Goal: Contribute content: Add original content to the website for others to see

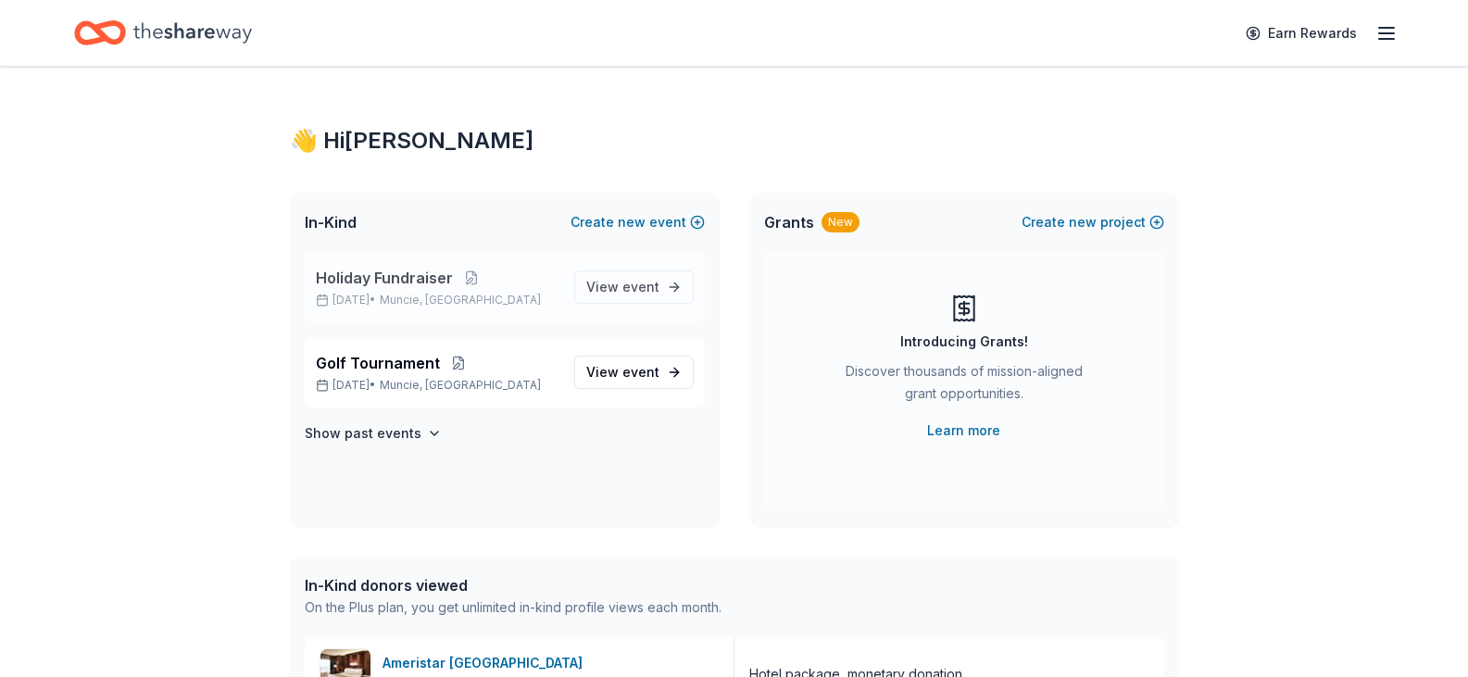
click at [396, 284] on span "Holiday Fundraiser" at bounding box center [384, 278] width 137 height 22
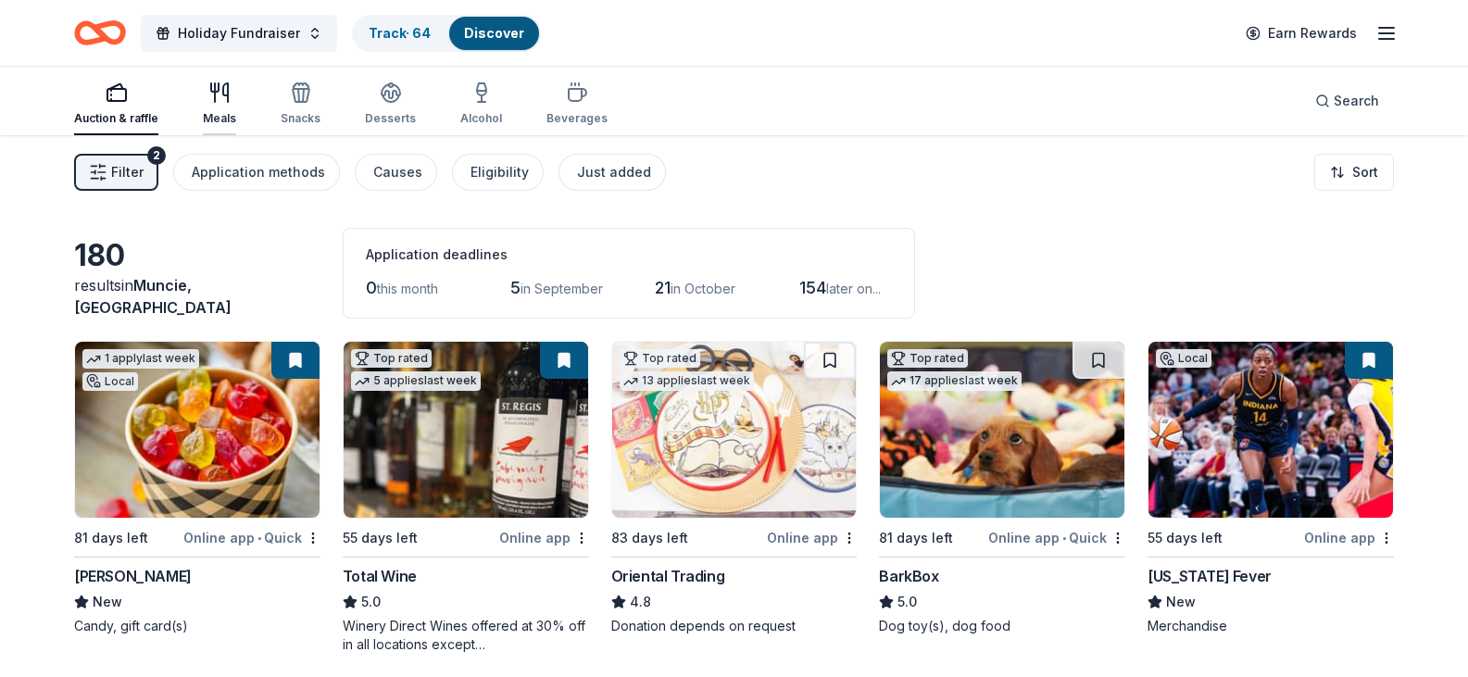
click at [224, 119] on div "Meals" at bounding box center [219, 118] width 33 height 15
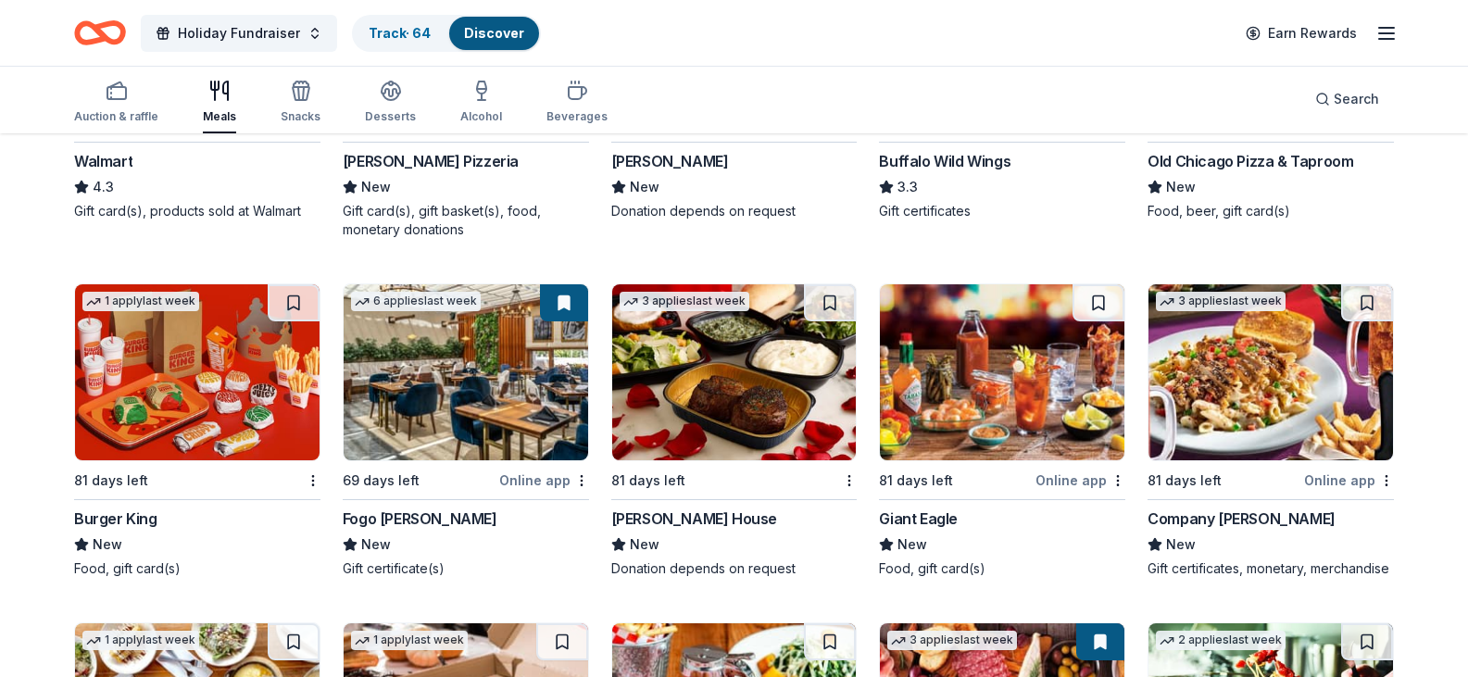
scroll to position [1667, 0]
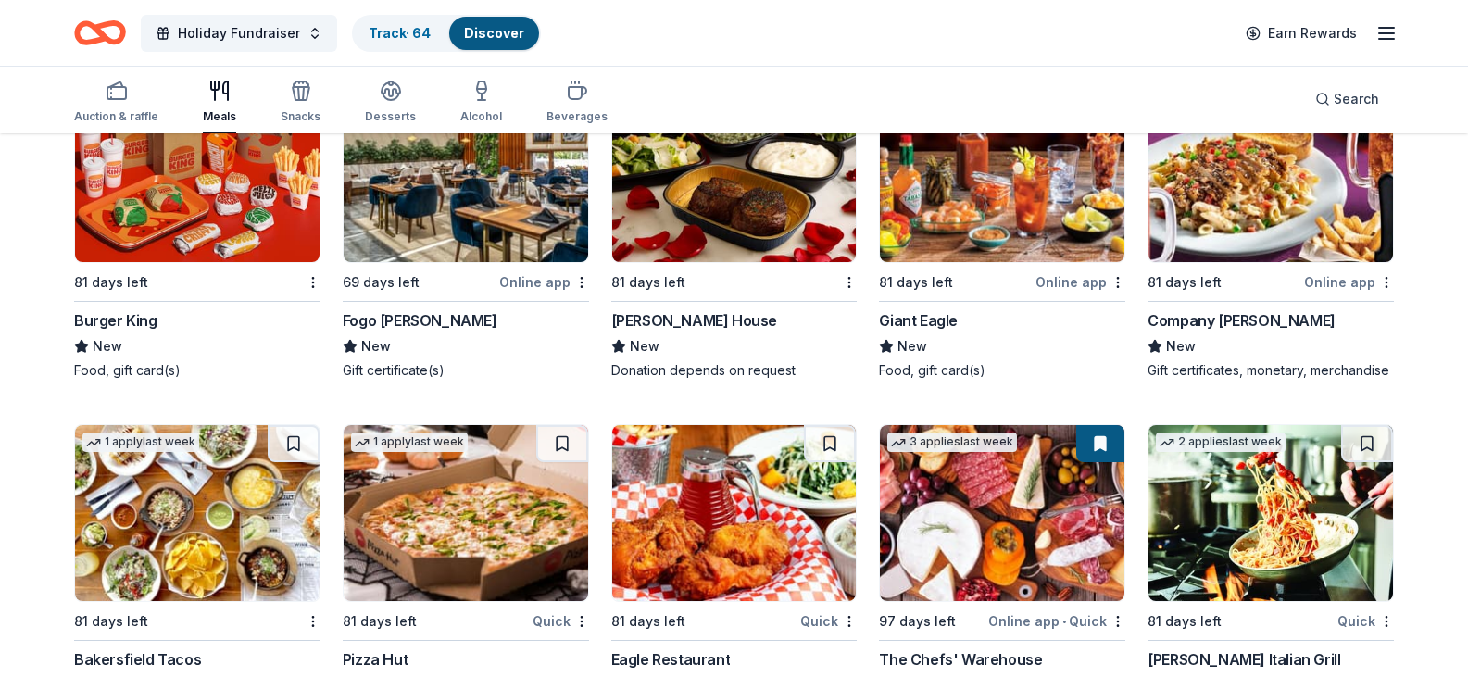
click at [706, 332] on div "[PERSON_NAME] House" at bounding box center [694, 320] width 166 height 22
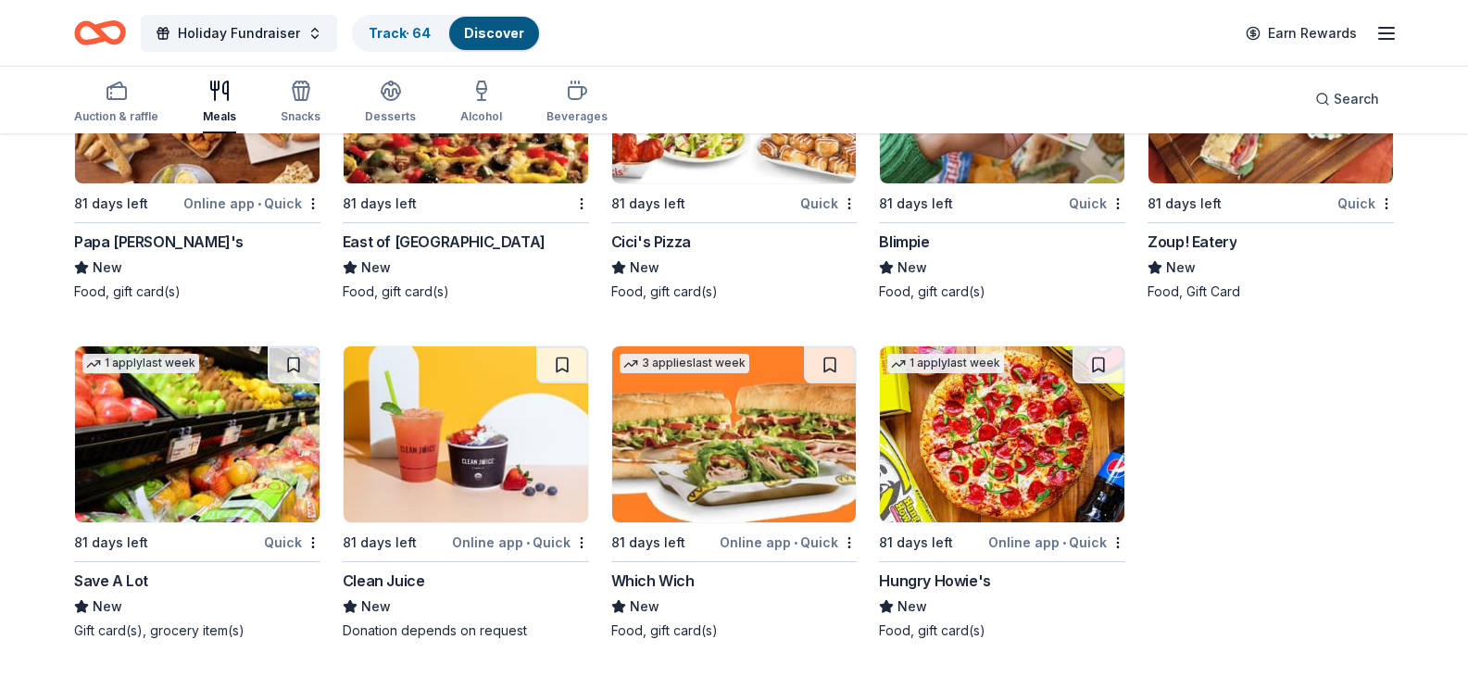
scroll to position [2779, 0]
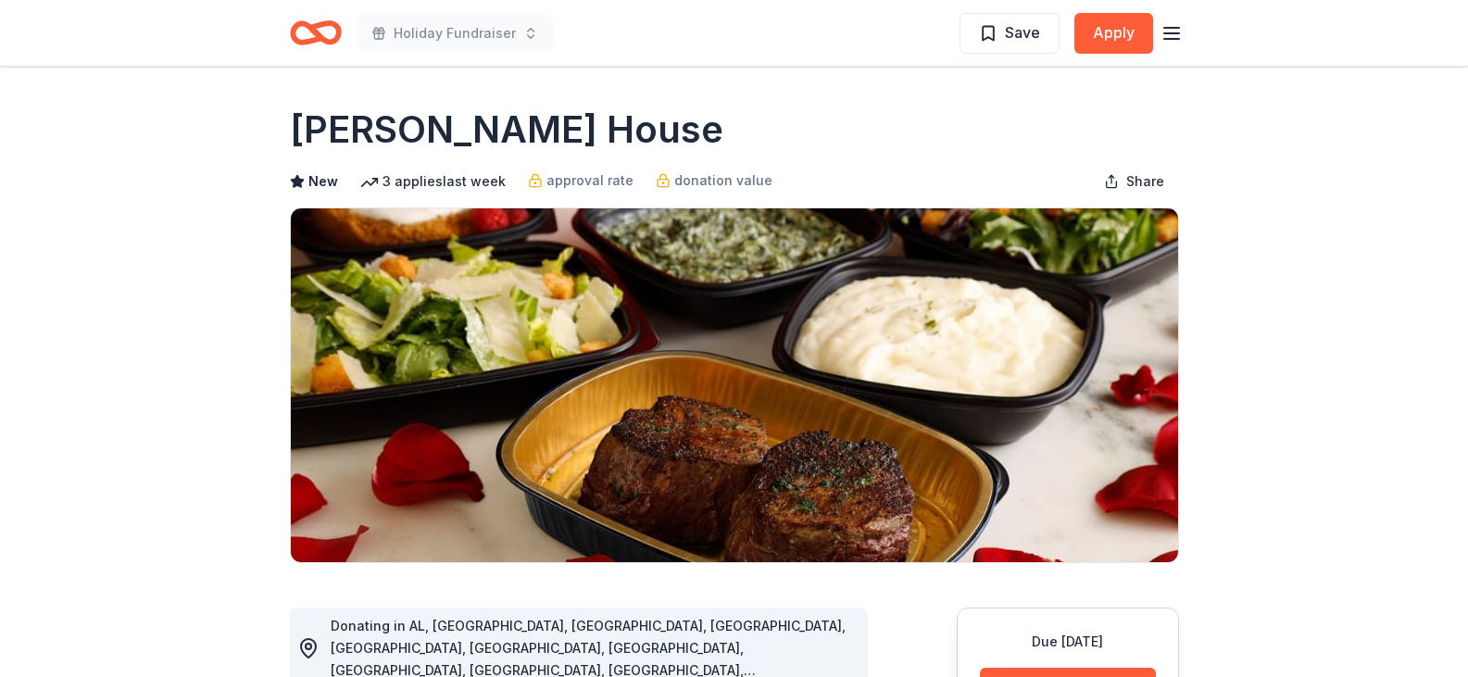
drag, startPoint x: 745, startPoint y: 129, endPoint x: 310, endPoint y: 123, distance: 434.3
click at [313, 124] on div "[PERSON_NAME] House" at bounding box center [734, 130] width 889 height 52
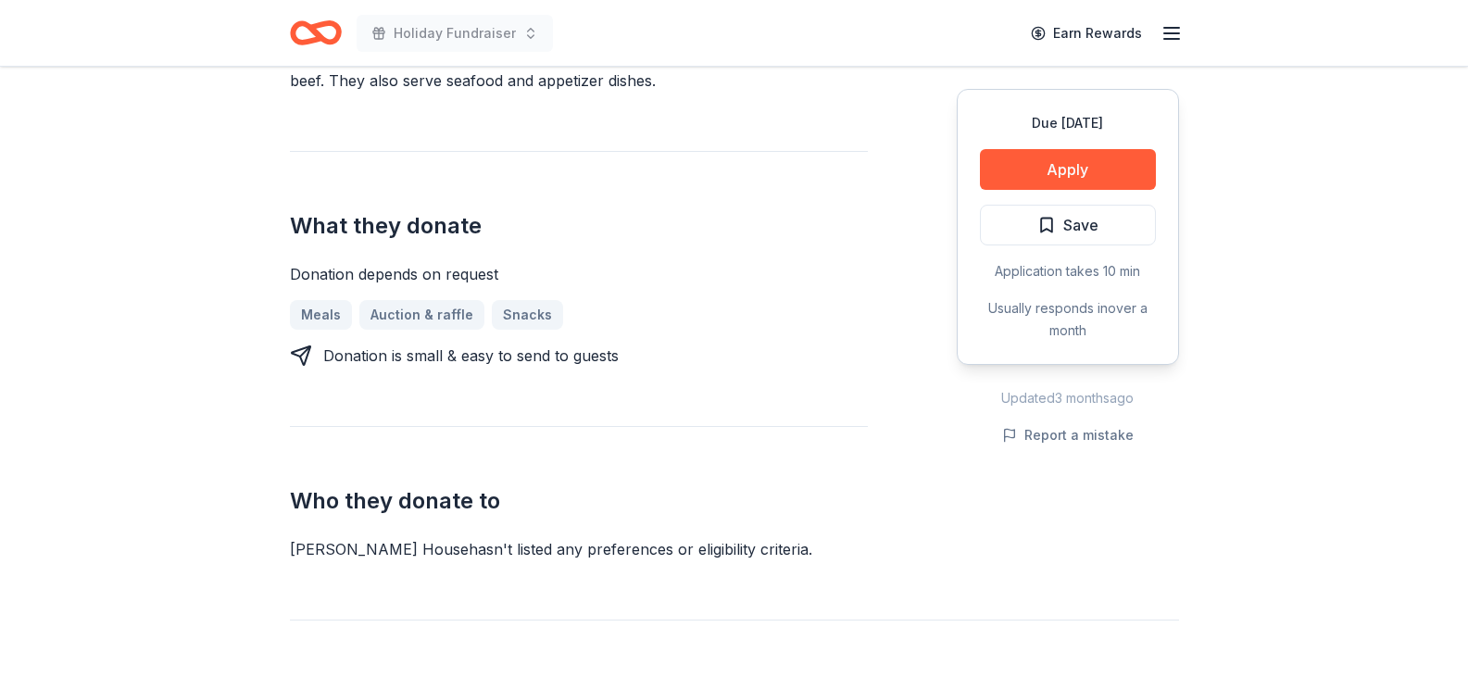
scroll to position [833, 0]
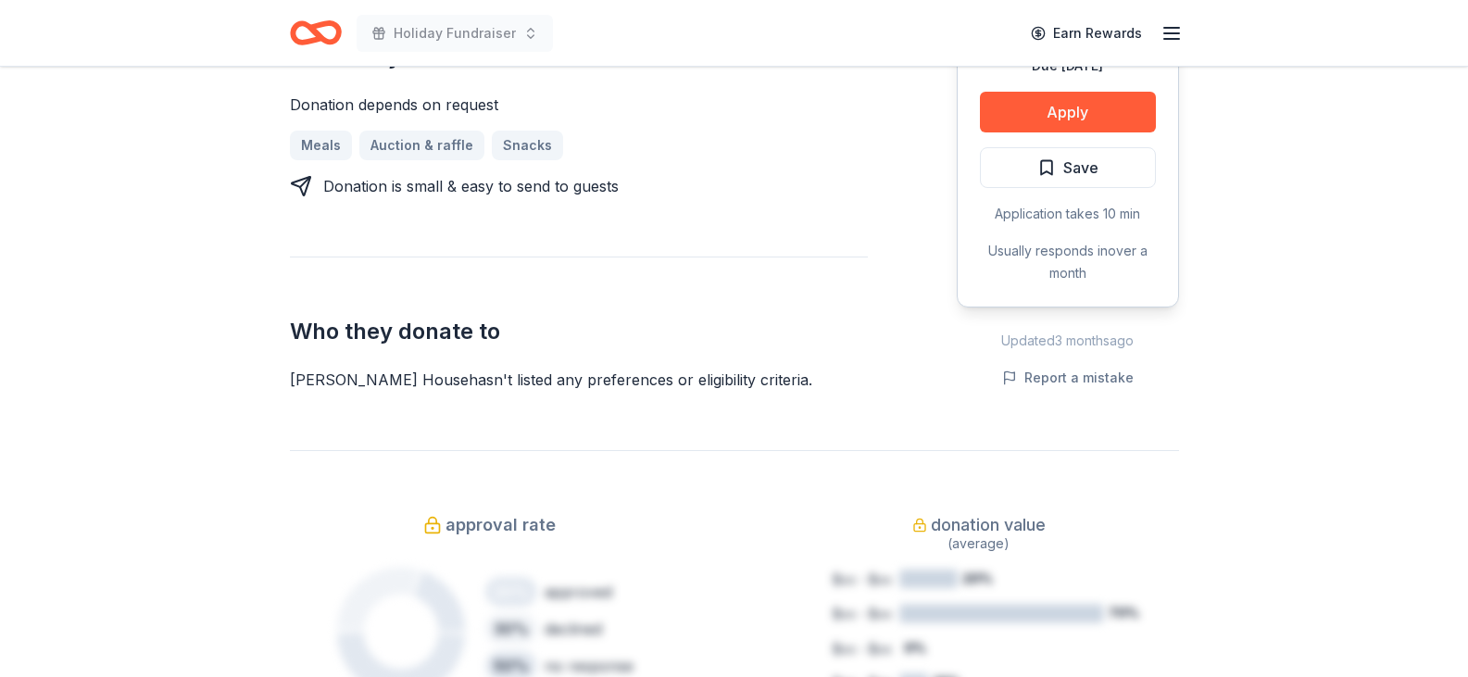
drag, startPoint x: 289, startPoint y: 358, endPoint x: 401, endPoint y: 356, distance: 112.1
click at [394, 369] on div "[PERSON_NAME] House hasn ' t listed any preferences or eligibility criteria." at bounding box center [579, 380] width 578 height 22
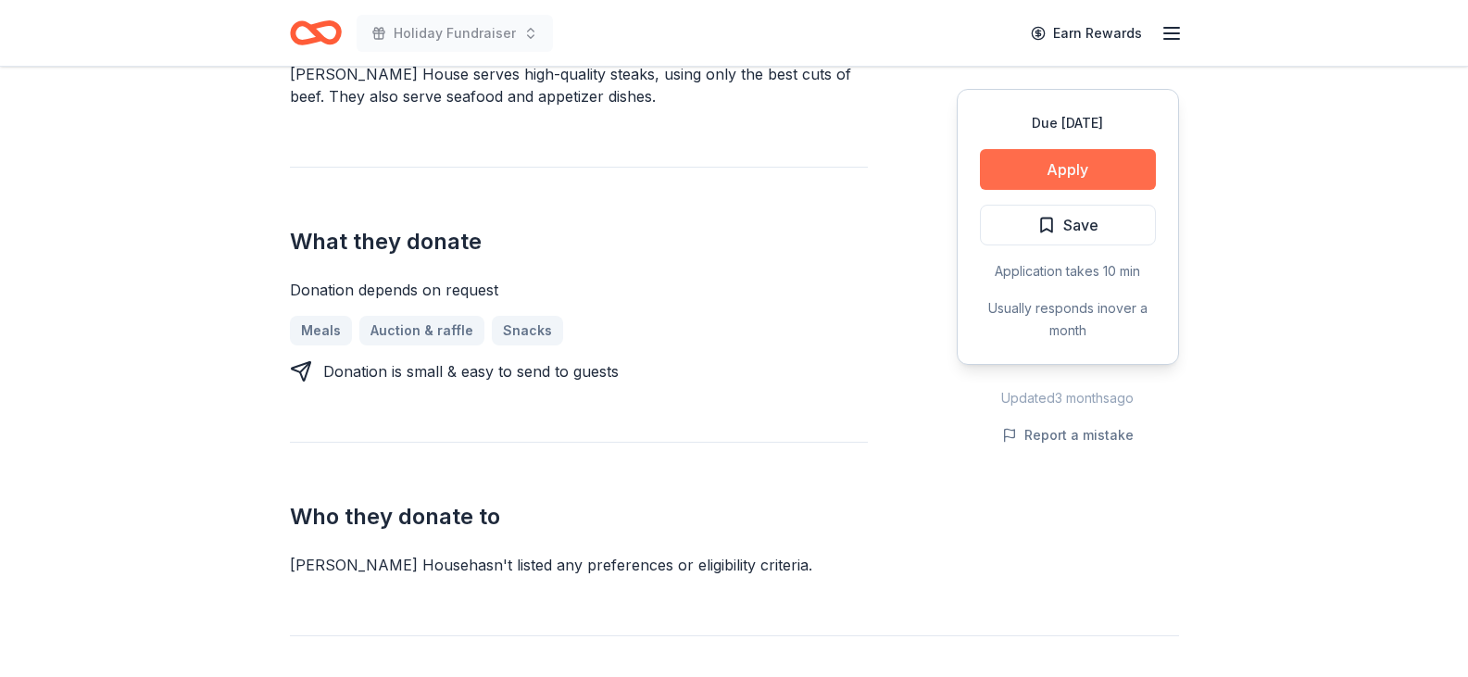
click at [1075, 171] on button "Apply" at bounding box center [1068, 169] width 176 height 41
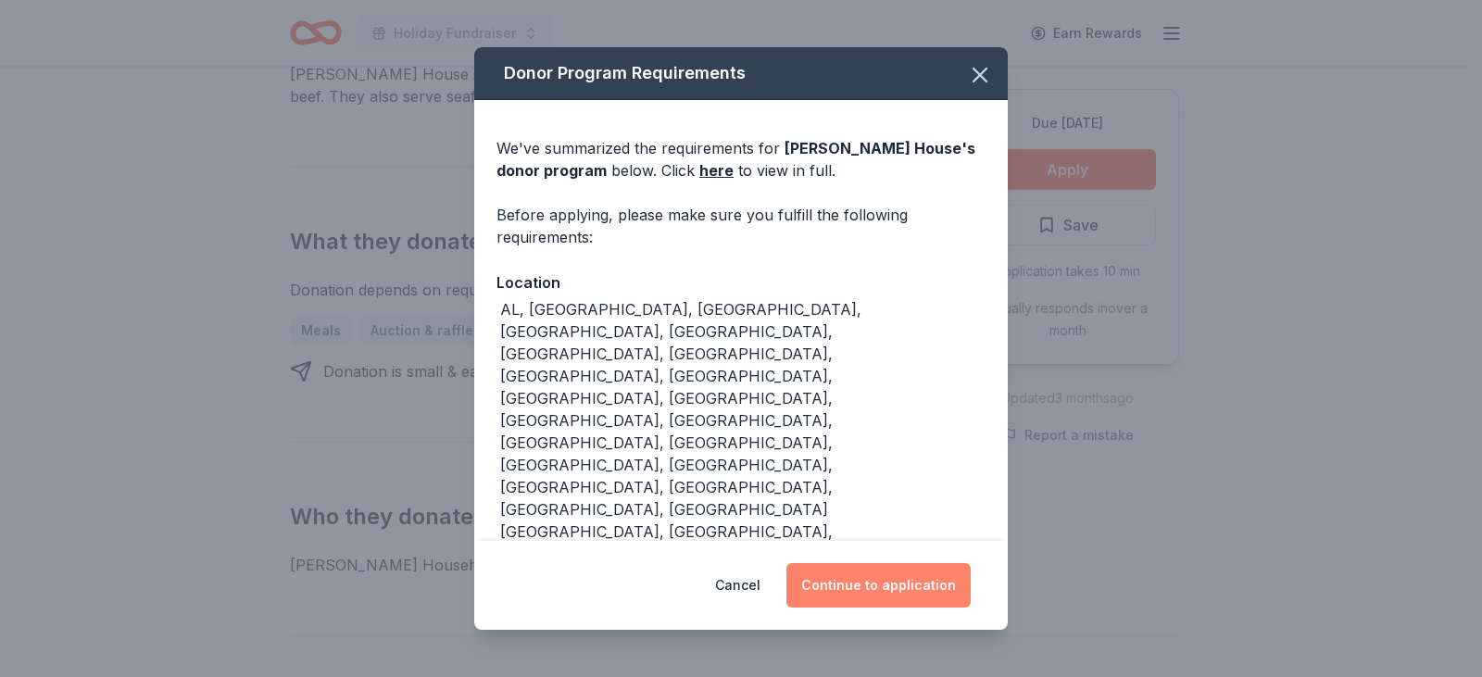
click at [837, 563] on button "Continue to application" at bounding box center [878, 585] width 184 height 44
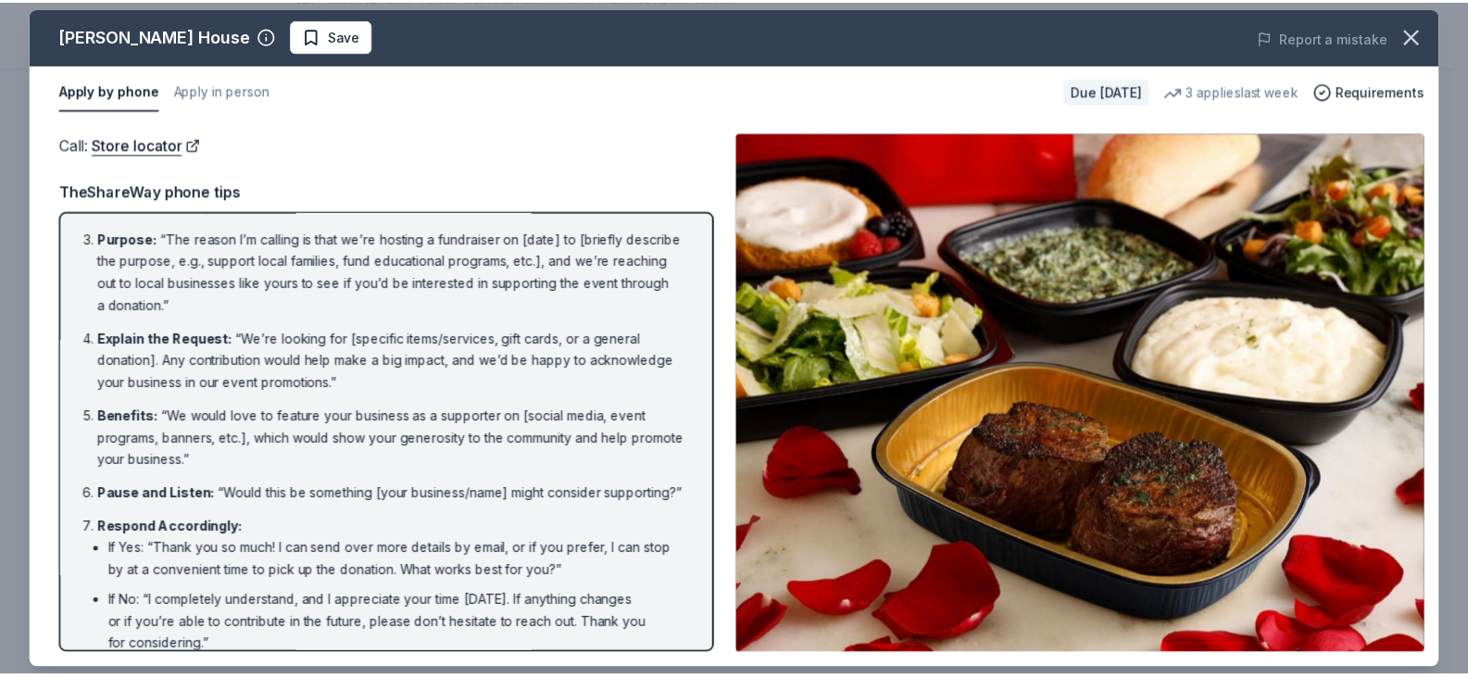
scroll to position [0, 0]
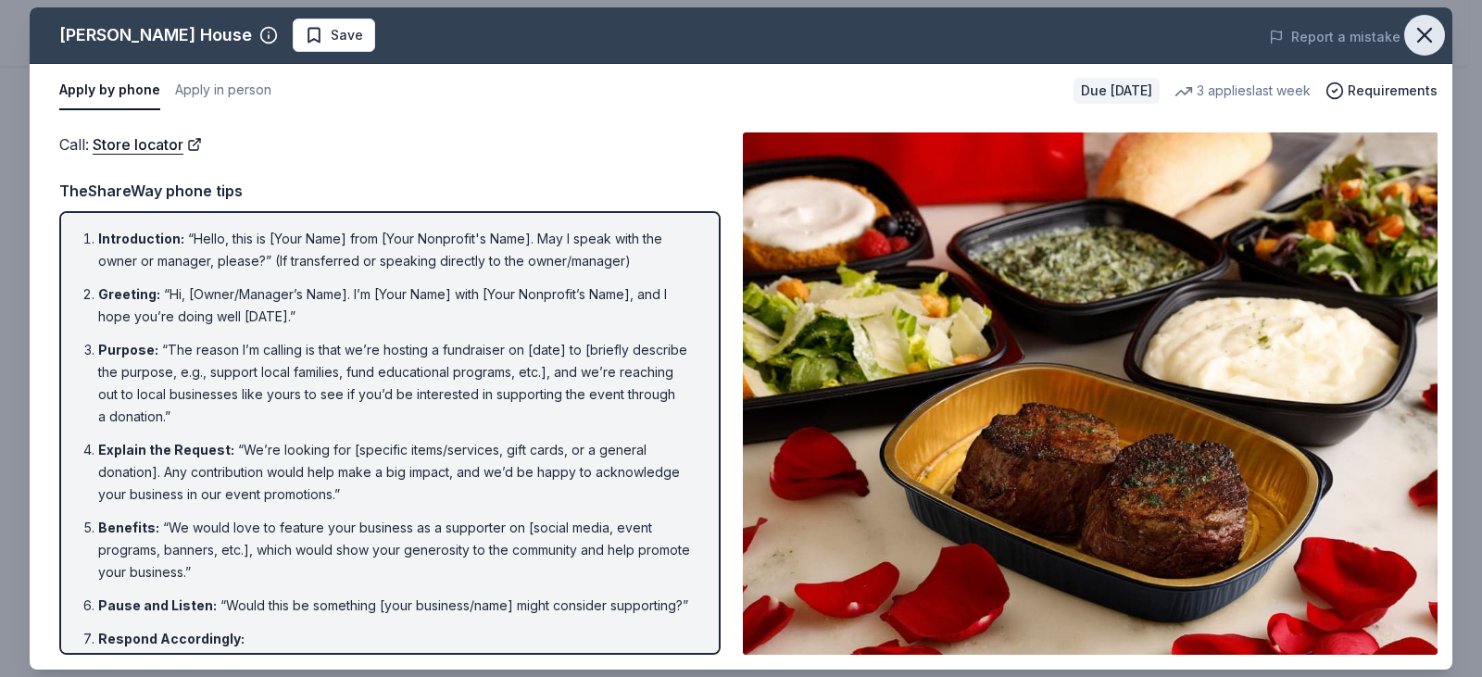
click at [1426, 36] on icon "button" at bounding box center [1424, 35] width 13 height 13
